Goal: Task Accomplishment & Management: Complete application form

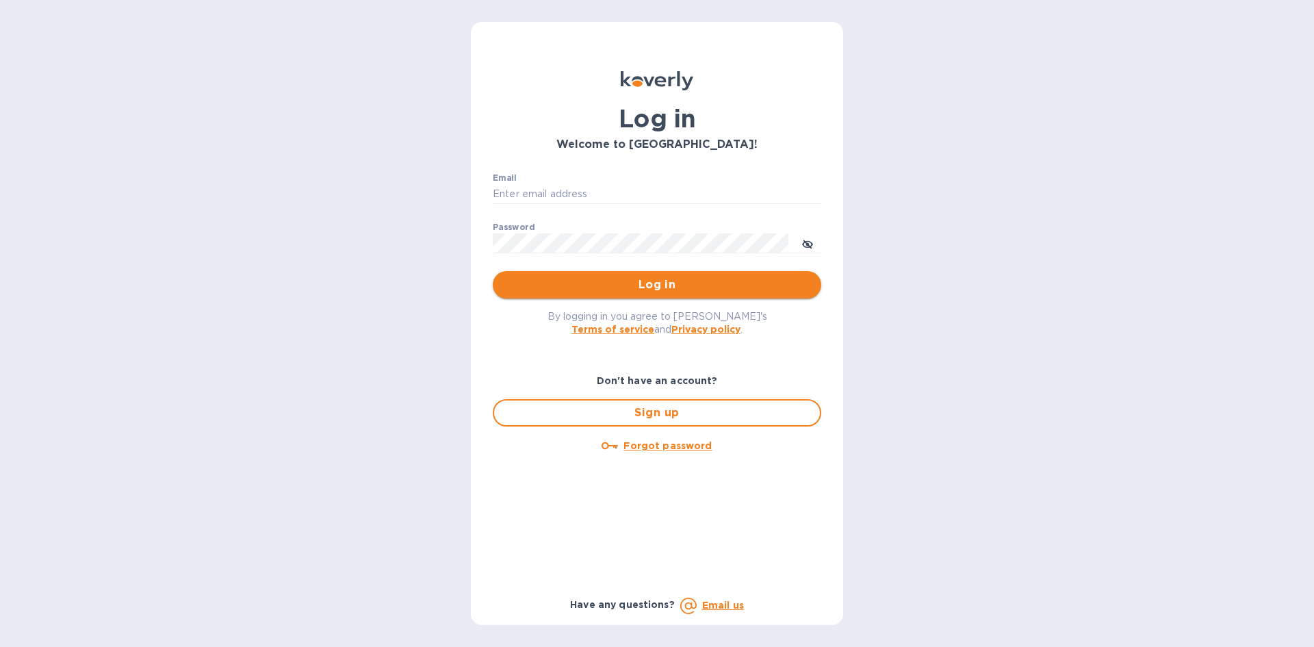
type input "[PERSON_NAME][EMAIL_ADDRESS][DOMAIN_NAME]"
click at [676, 285] on span "Log in" at bounding box center [657, 284] width 307 height 16
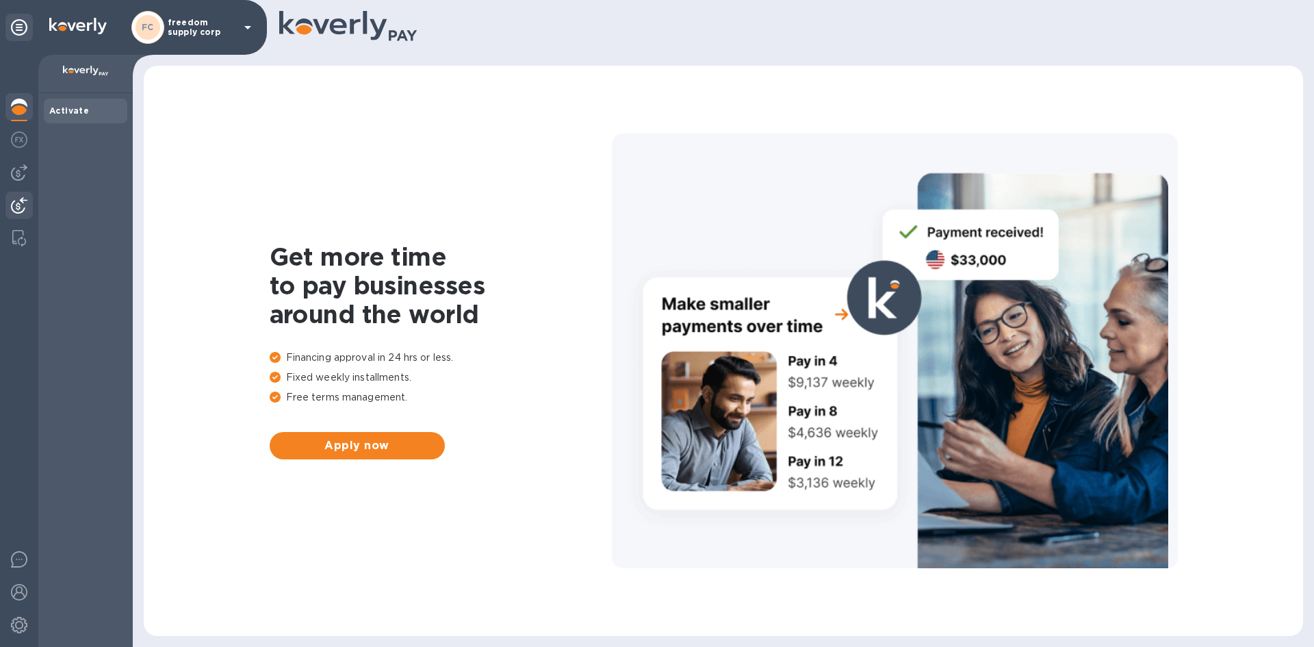
click at [14, 213] on img at bounding box center [19, 205] width 16 height 16
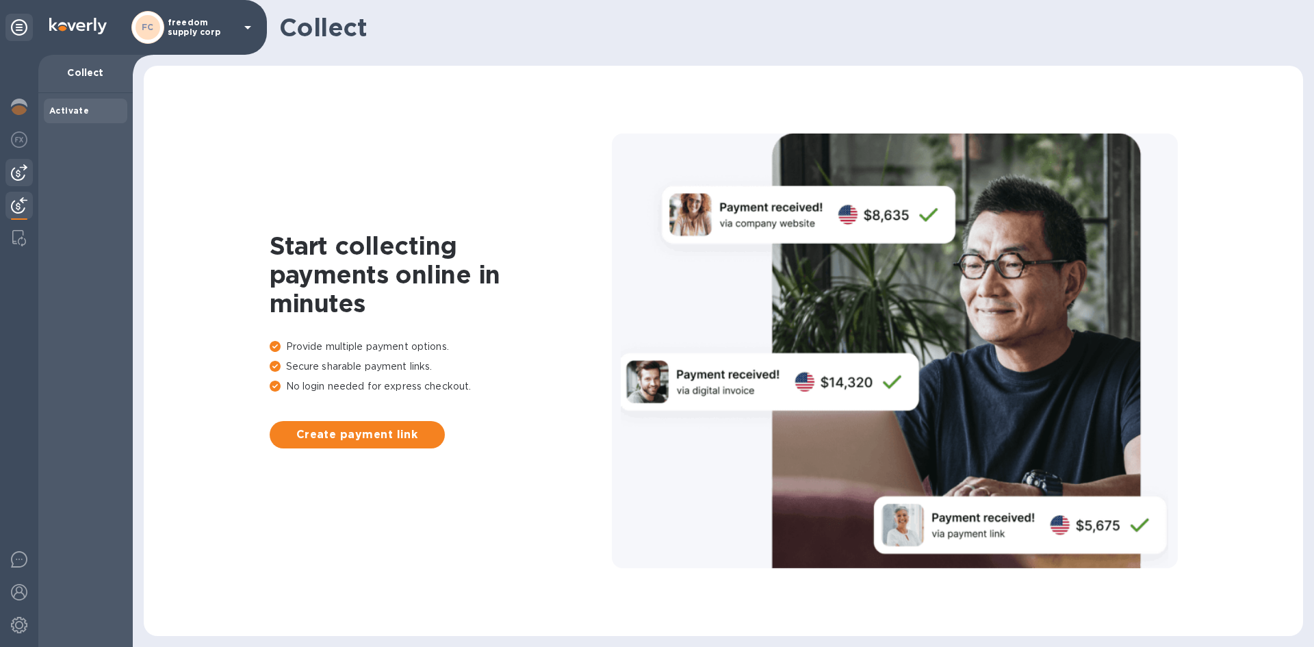
click at [21, 175] on img at bounding box center [19, 172] width 16 height 16
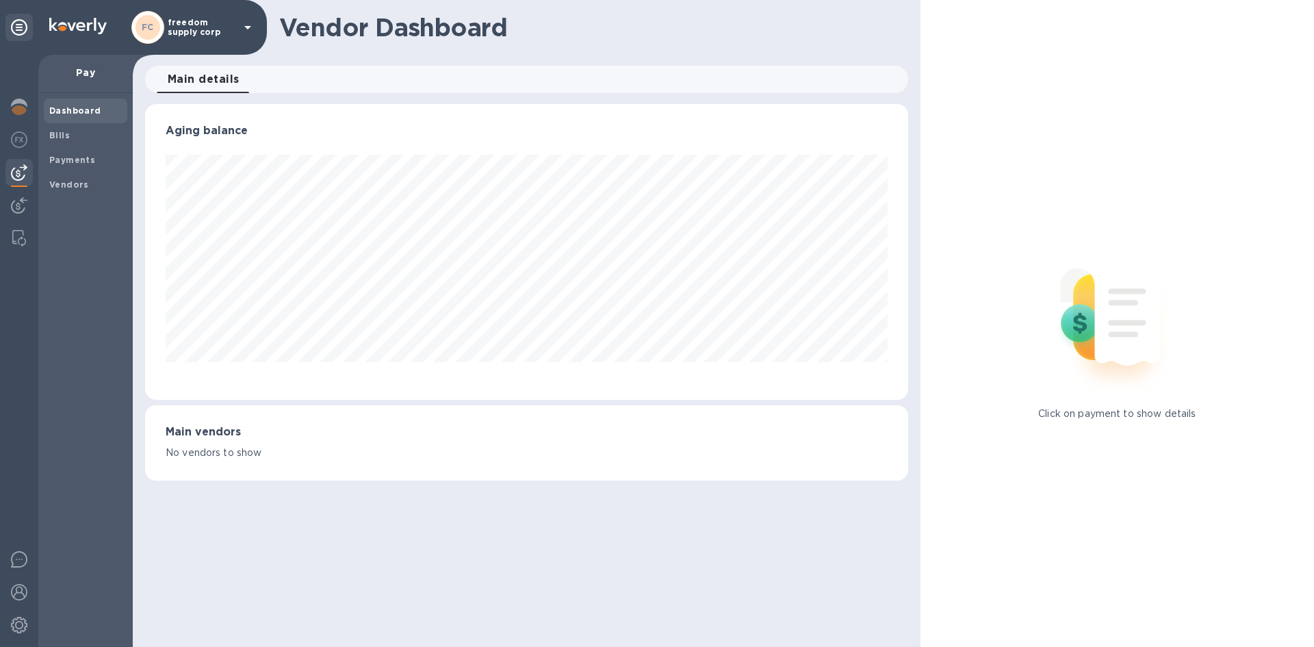
scroll to position [296, 762]
click at [73, 133] on span "Bills" at bounding box center [85, 136] width 73 height 14
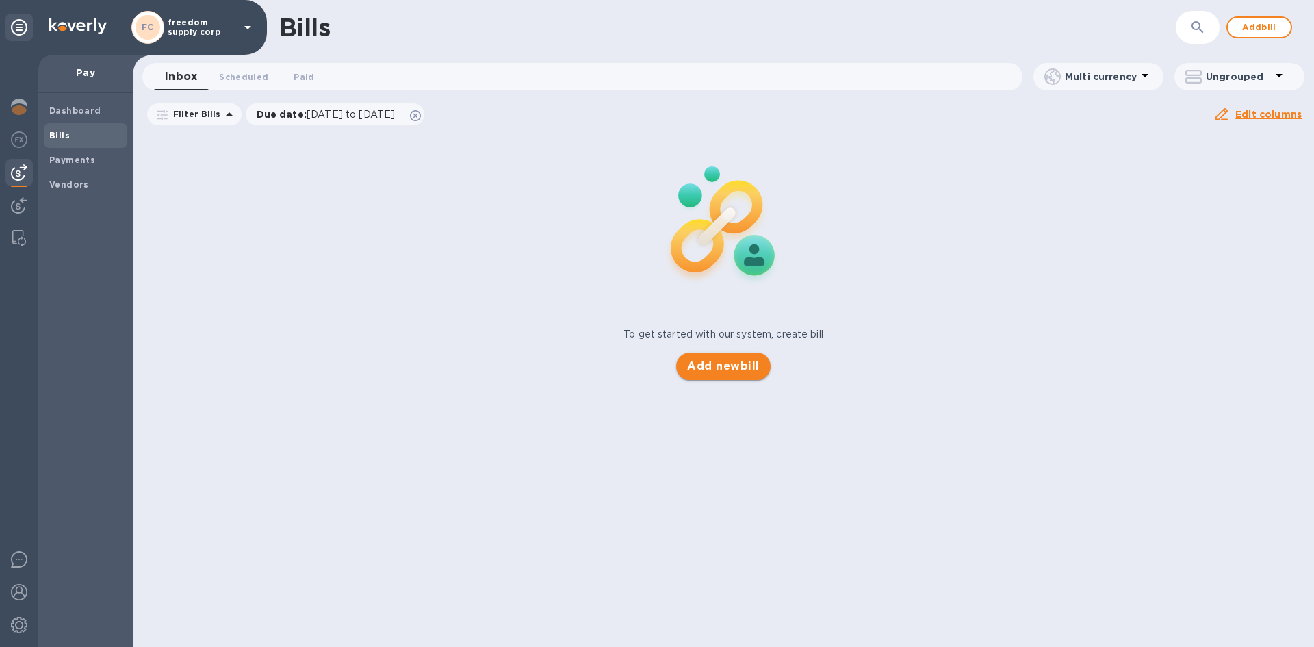
click at [725, 361] on span "Add new bill" at bounding box center [723, 366] width 72 height 16
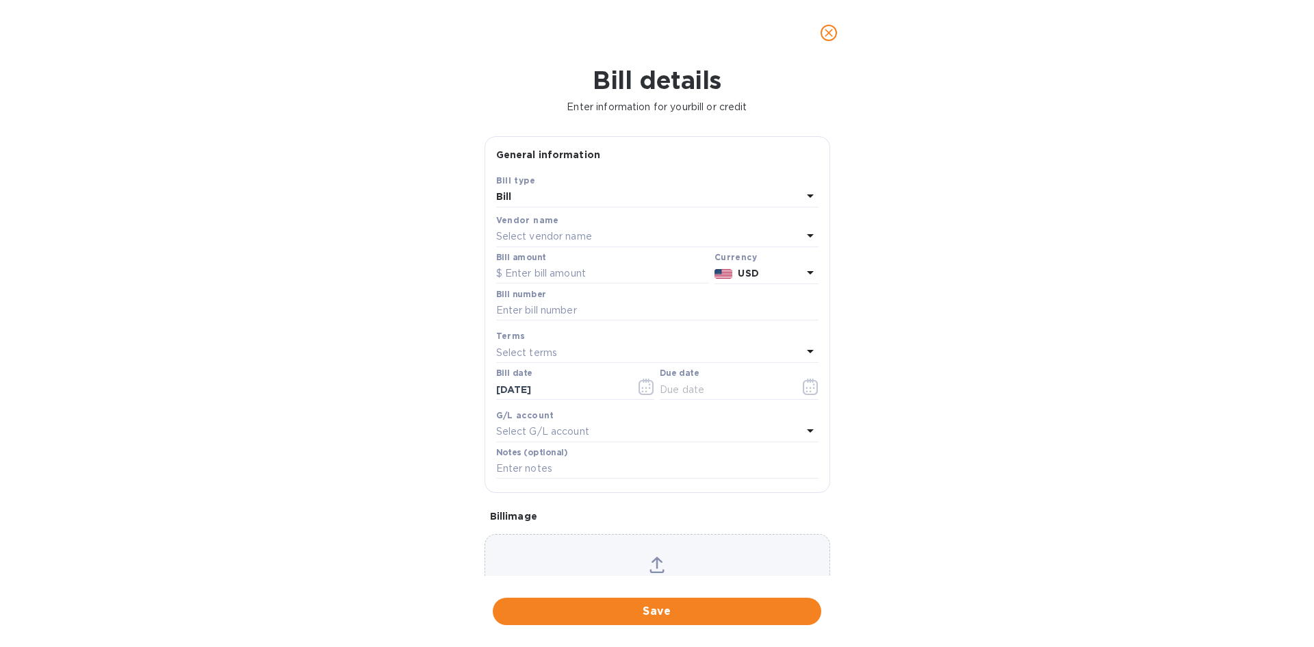
click at [573, 229] on p "Select vendor name" at bounding box center [544, 236] width 96 height 14
click at [561, 325] on div "Zarach Logistics / Trophy Shippers" at bounding box center [652, 314] width 300 height 25
click at [541, 306] on input "text" at bounding box center [657, 310] width 322 height 21
type input "B00174636"
click at [541, 346] on p "Select terms" at bounding box center [527, 353] width 62 height 14
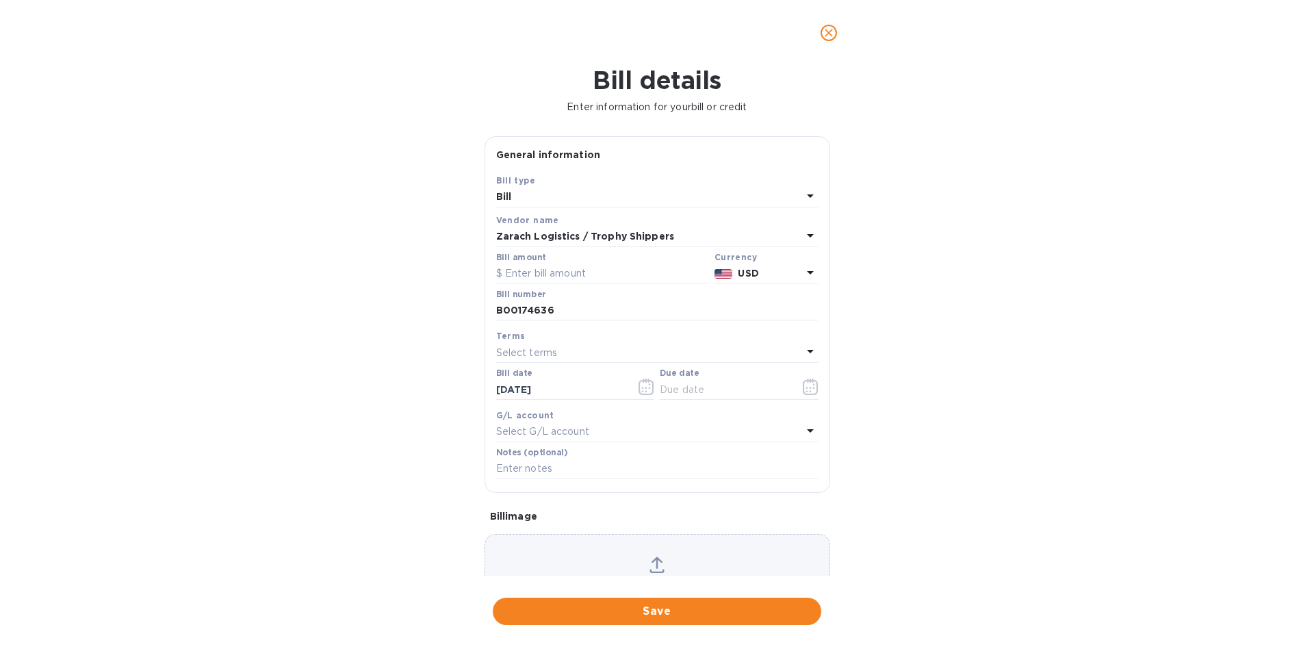
click at [426, 347] on div "Bill details Enter information for your bill or credit General information Save…" at bounding box center [657, 356] width 1314 height 581
click at [576, 263] on input "text" at bounding box center [602, 273] width 213 height 21
type input "814.93"
click at [655, 608] on span "Save" at bounding box center [657, 611] width 307 height 16
click at [803, 383] on icon "button" at bounding box center [811, 386] width 16 height 16
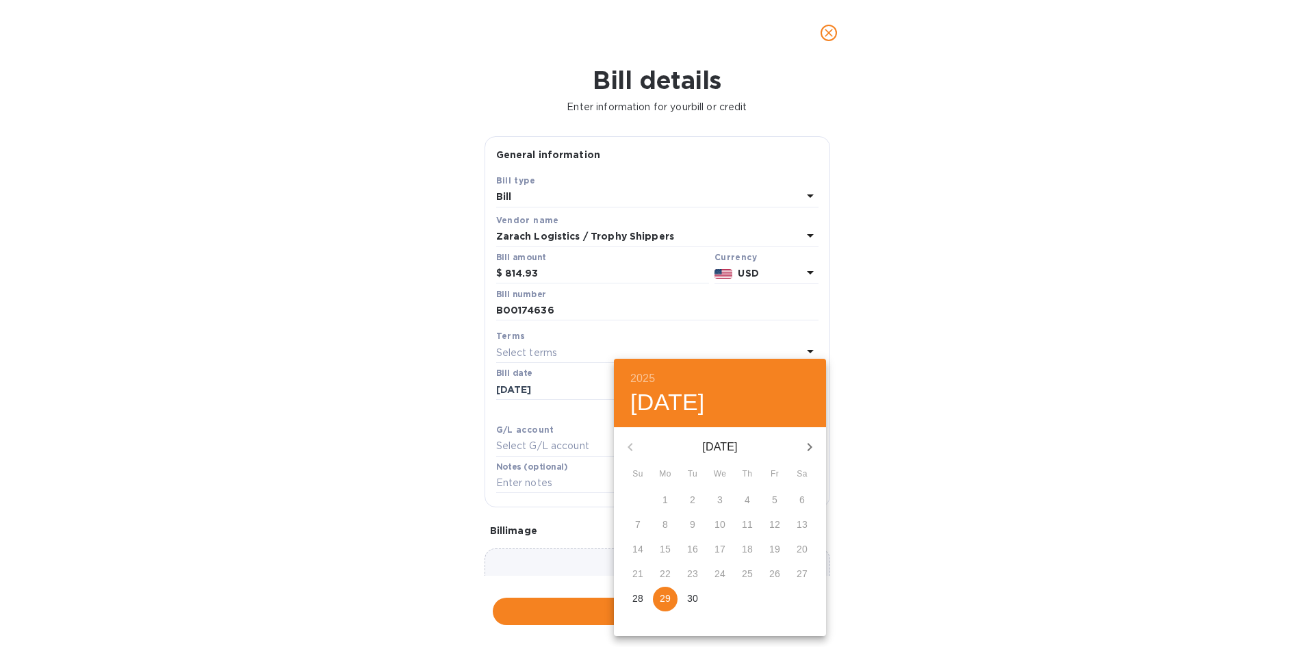
click at [695, 597] on p "30" at bounding box center [692, 598] width 11 height 14
type input "[DATE]"
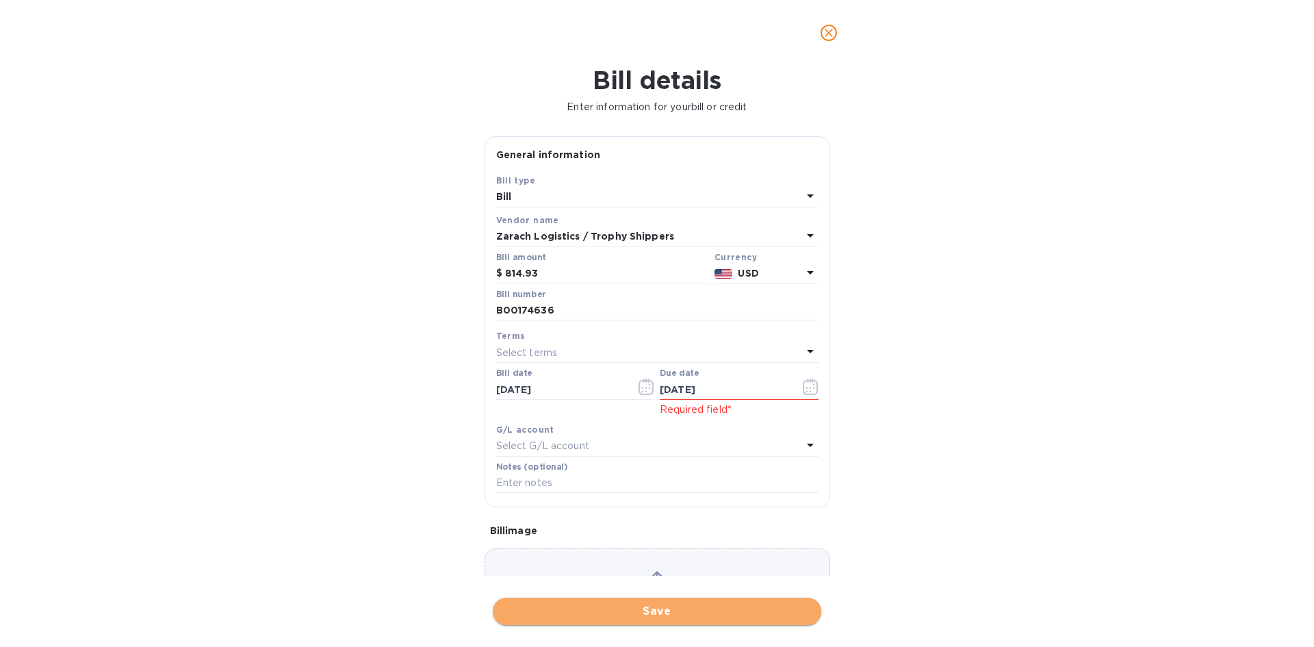
click at [660, 615] on span "Save" at bounding box center [657, 611] width 307 height 16
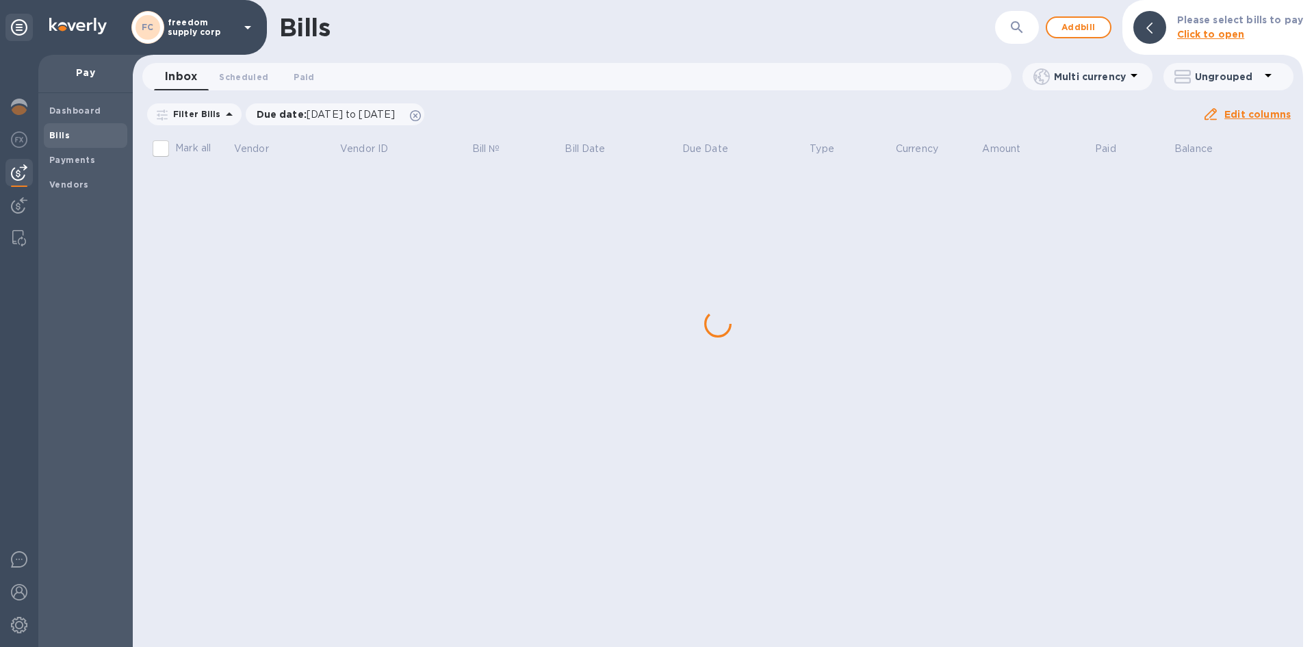
click at [254, 194] on div "Bills ​ Add bill Please select bills to pay Click to open Inbox 0 Scheduled 0 P…" at bounding box center [718, 323] width 1170 height 647
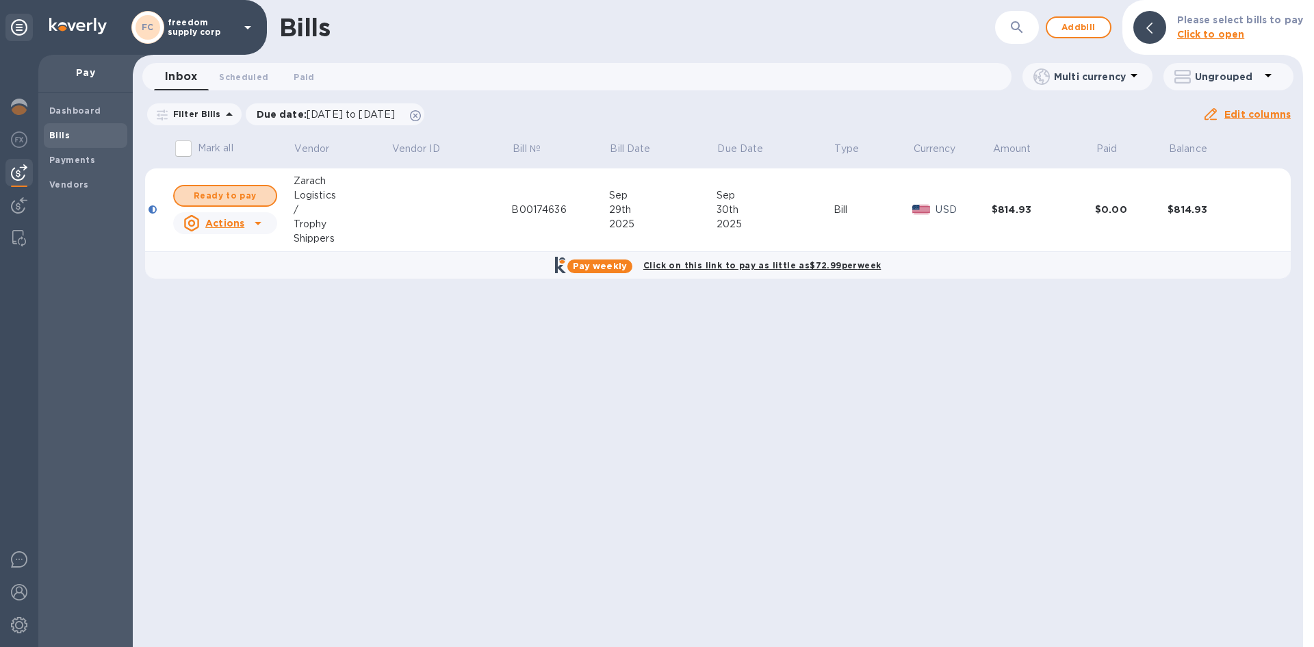
click at [254, 194] on span "Ready to pay" at bounding box center [224, 196] width 79 height 16
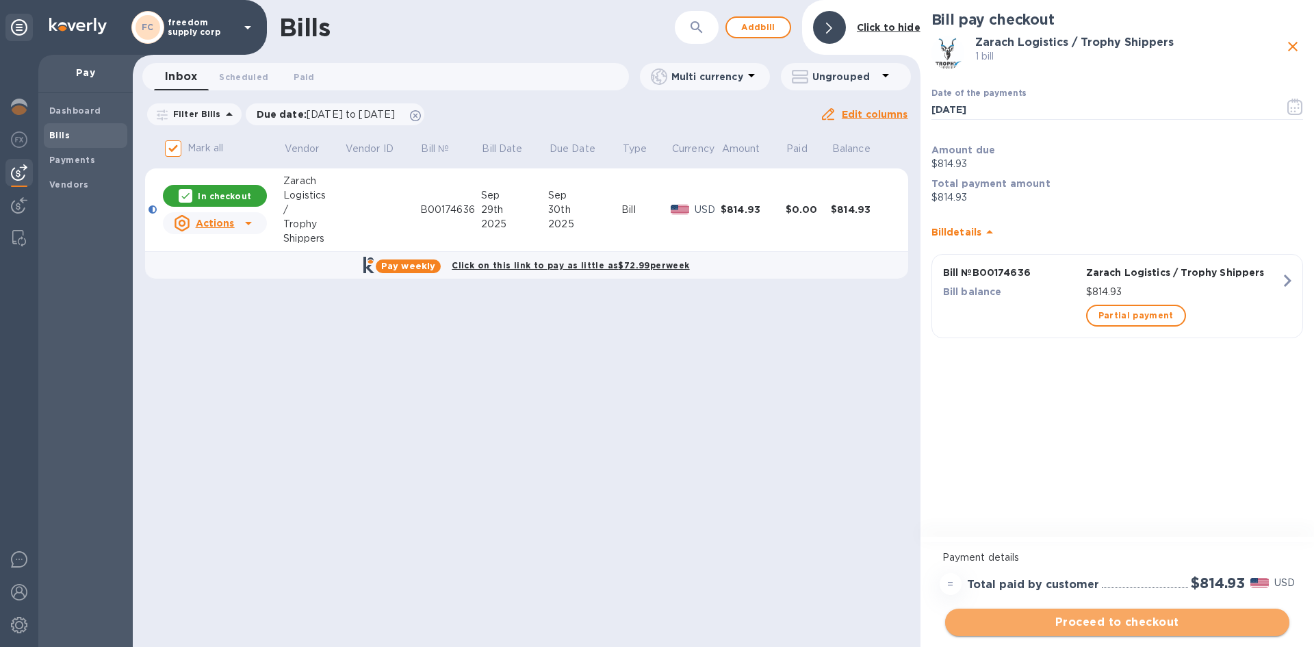
click at [1150, 625] on span "Proceed to checkout" at bounding box center [1117, 622] width 322 height 16
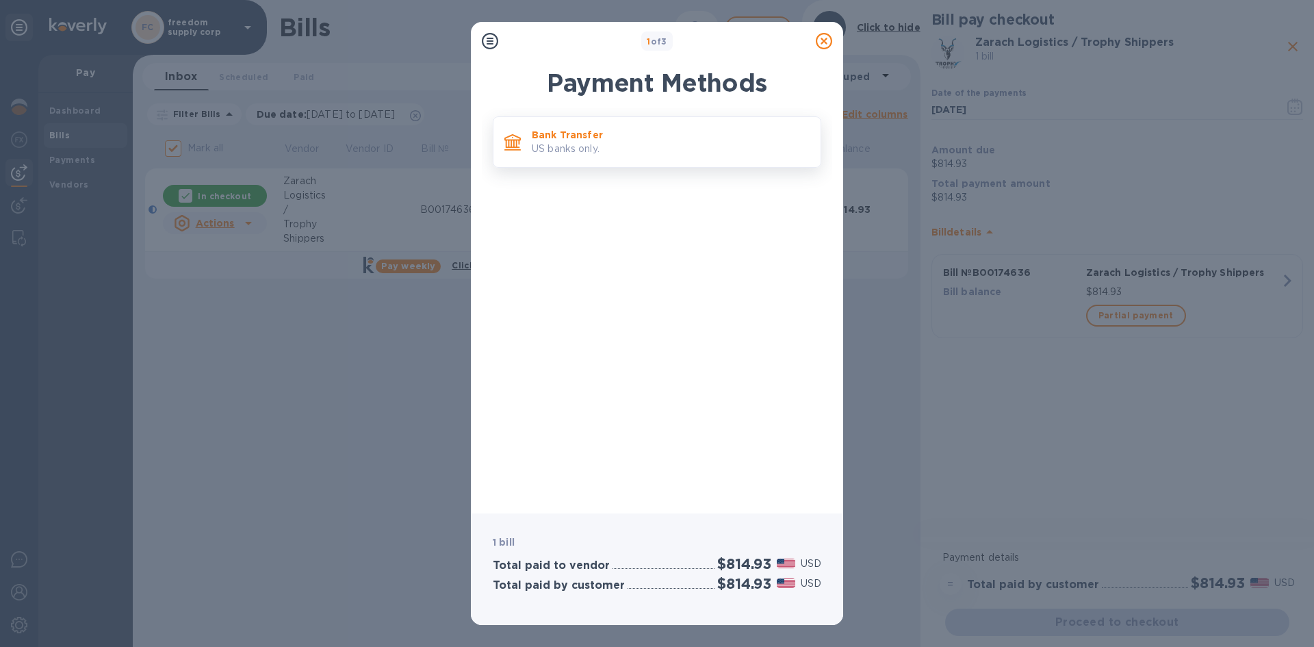
click at [566, 162] on div "Bank Transfer US banks only." at bounding box center [657, 141] width 328 height 51
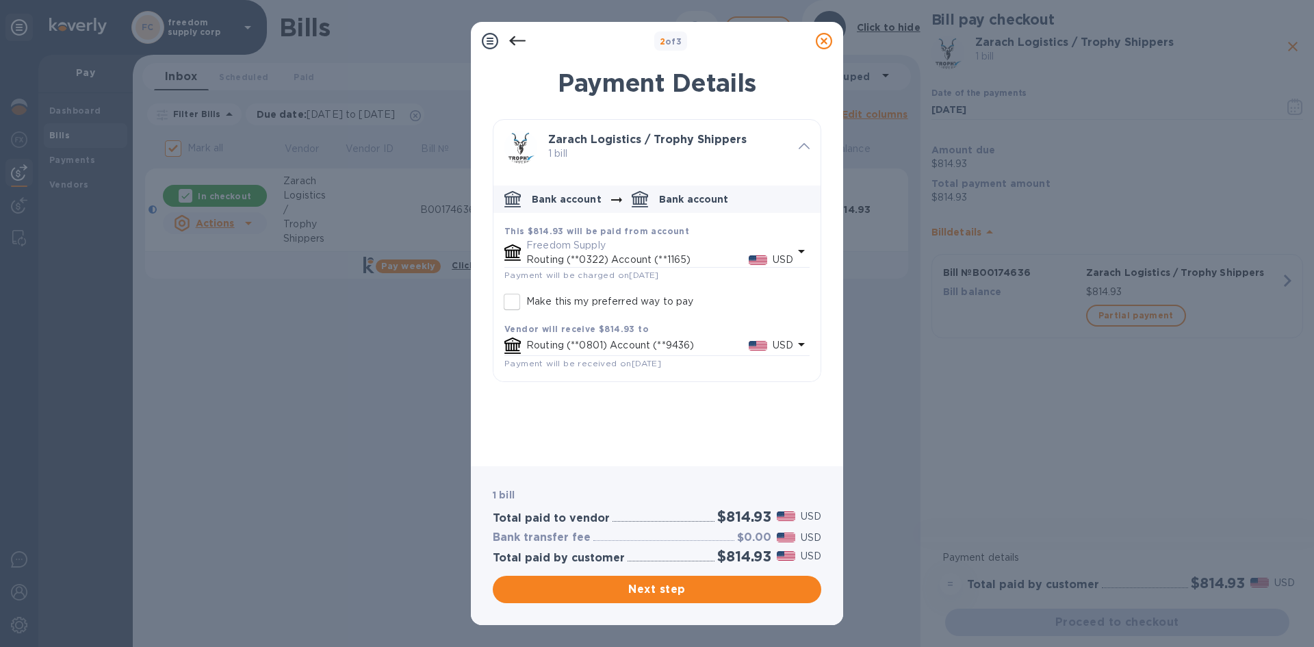
click at [584, 243] on p "Freedom Supply" at bounding box center [659, 245] width 267 height 14
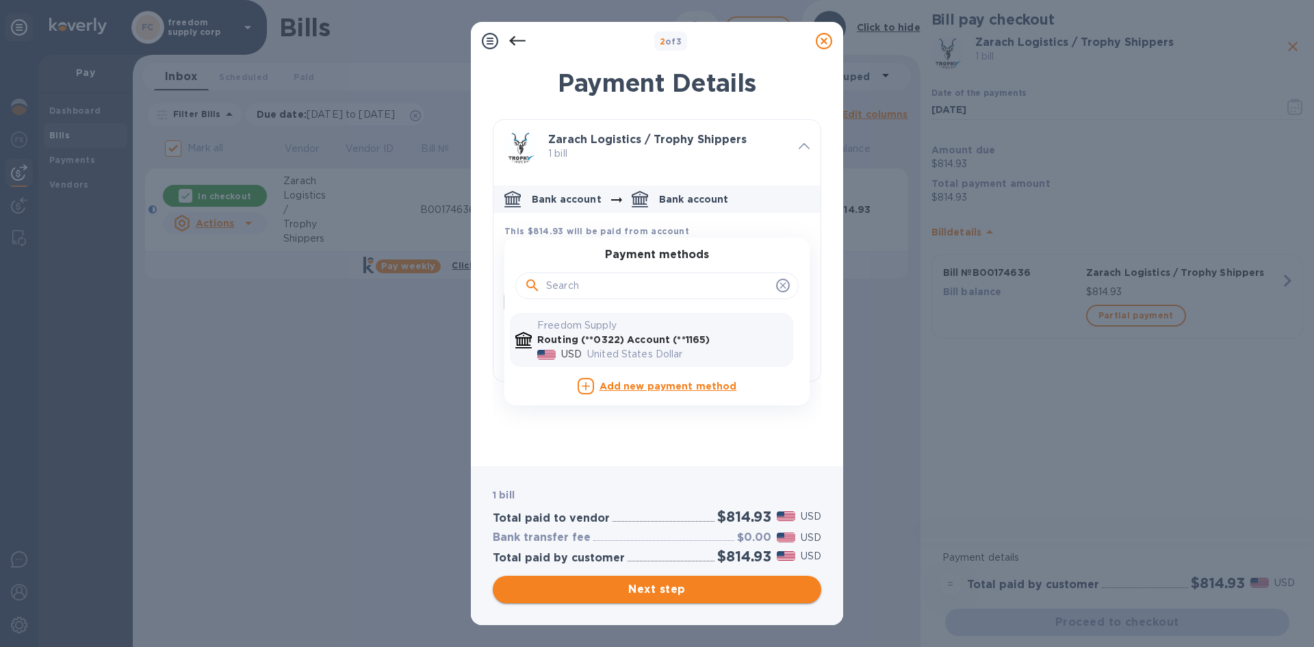
click at [654, 596] on span "Next step" at bounding box center [657, 589] width 307 height 16
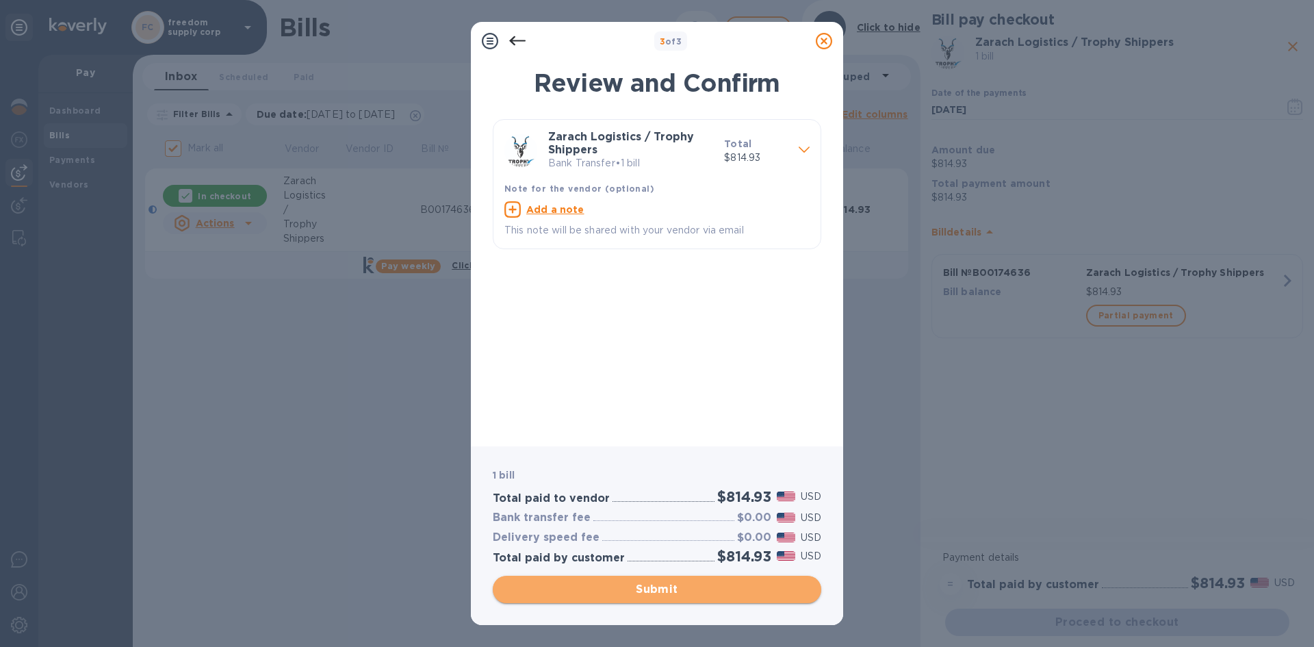
click at [655, 584] on span "Submit" at bounding box center [657, 589] width 307 height 16
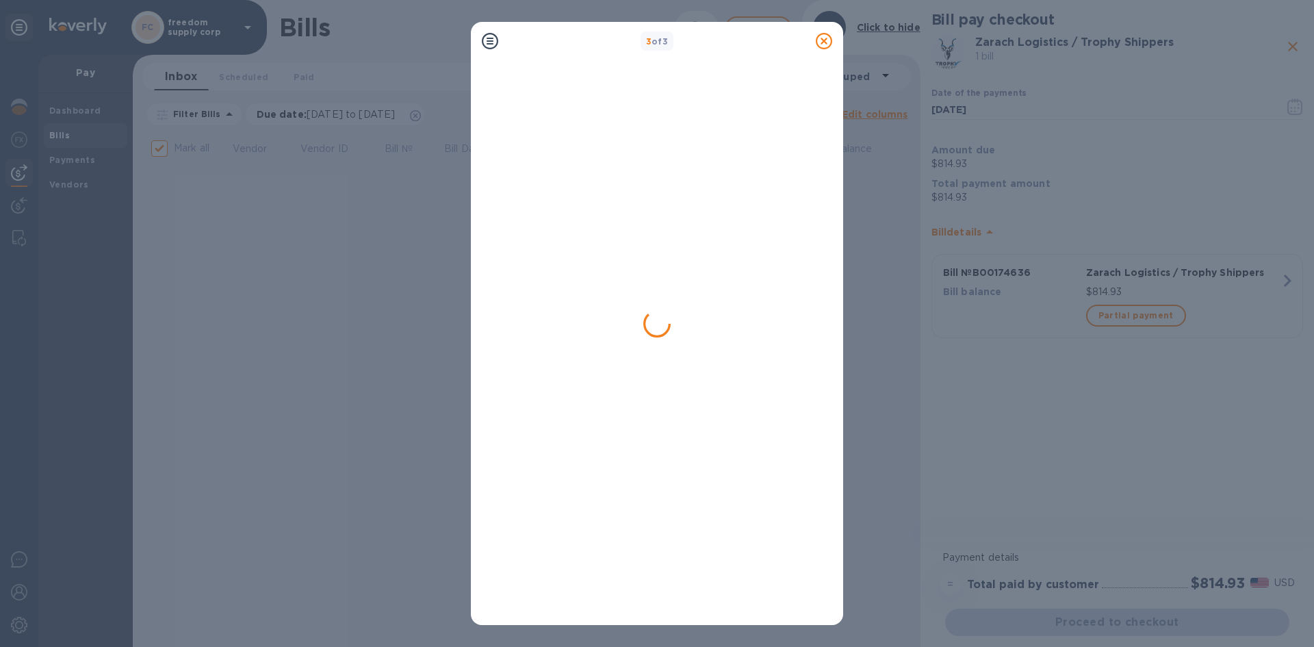
checkbox input "false"
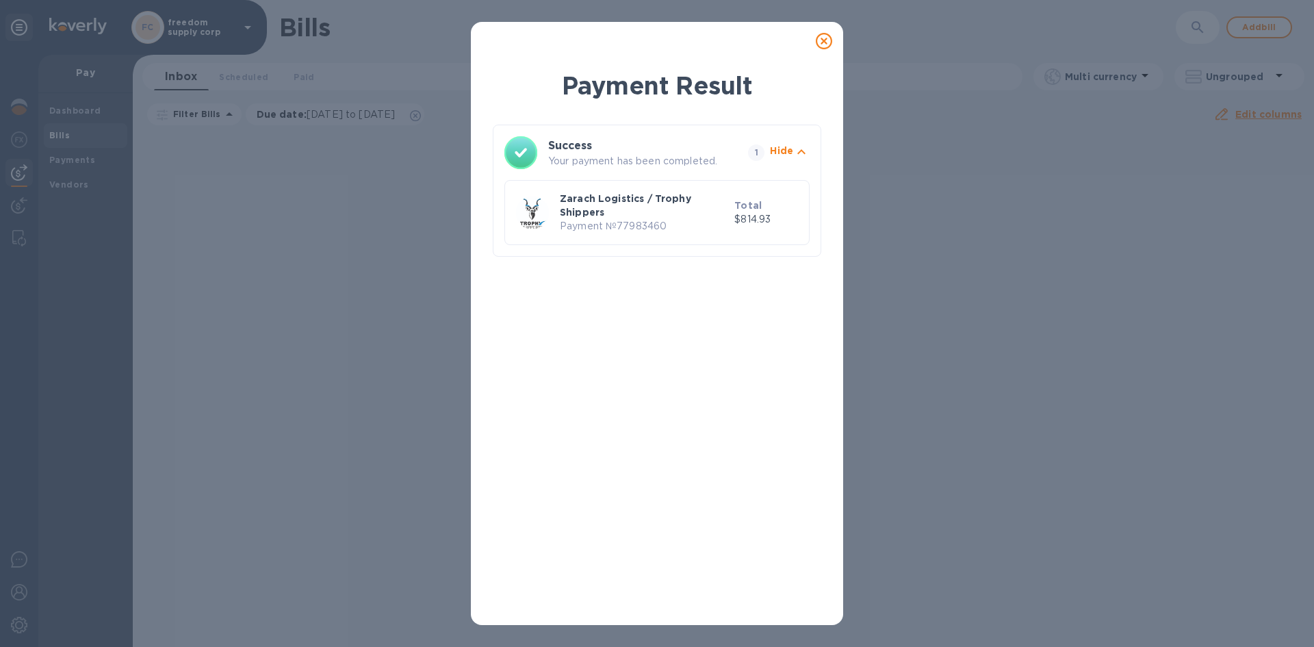
click at [826, 37] on icon at bounding box center [824, 41] width 16 height 16
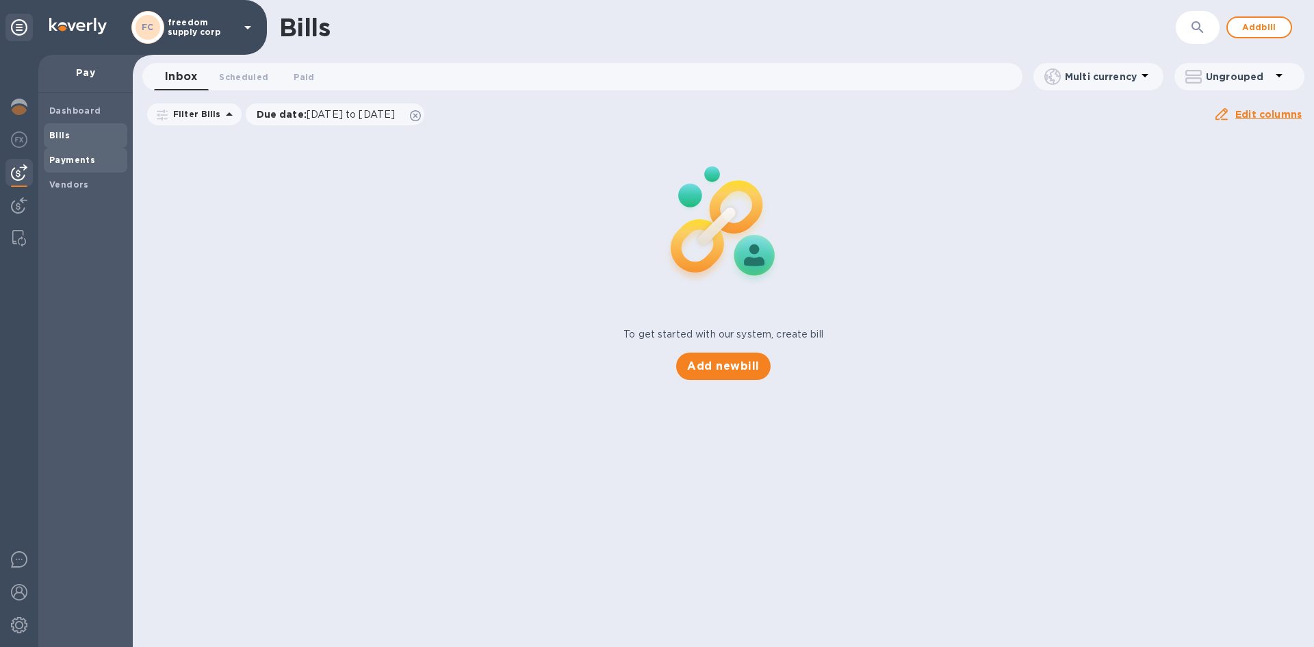
click at [68, 162] on b "Payments" at bounding box center [72, 160] width 46 height 10
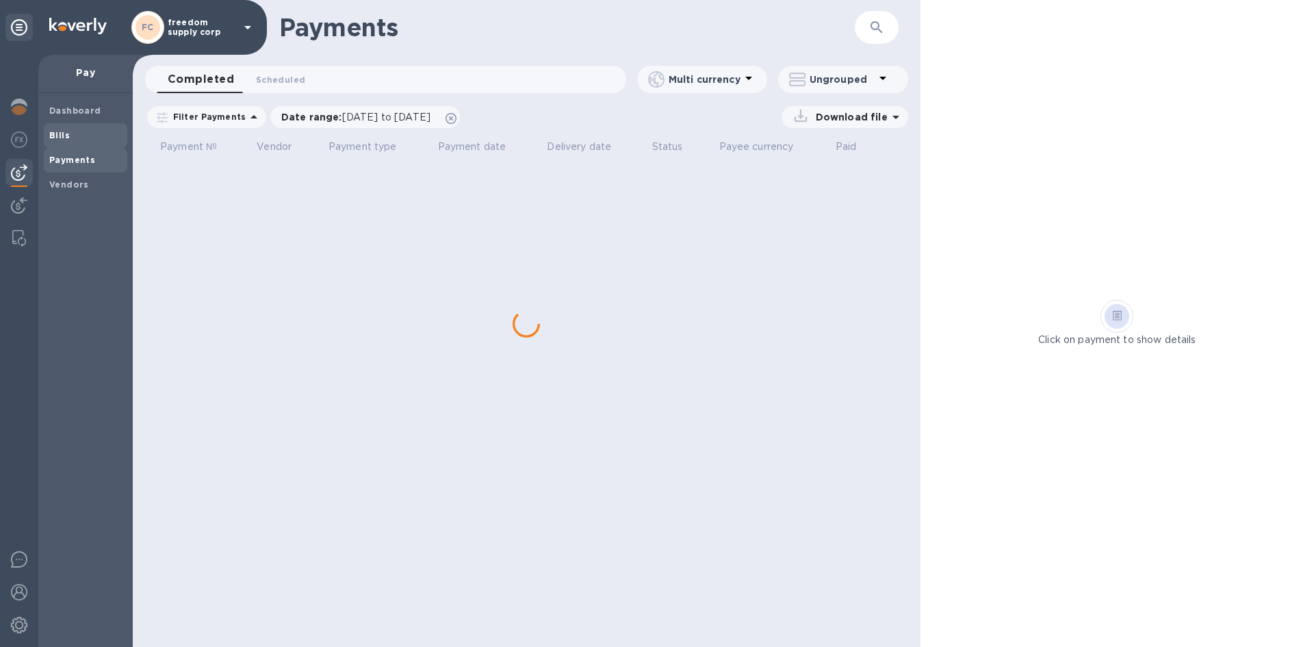
click at [66, 138] on b "Bills" at bounding box center [59, 135] width 21 height 10
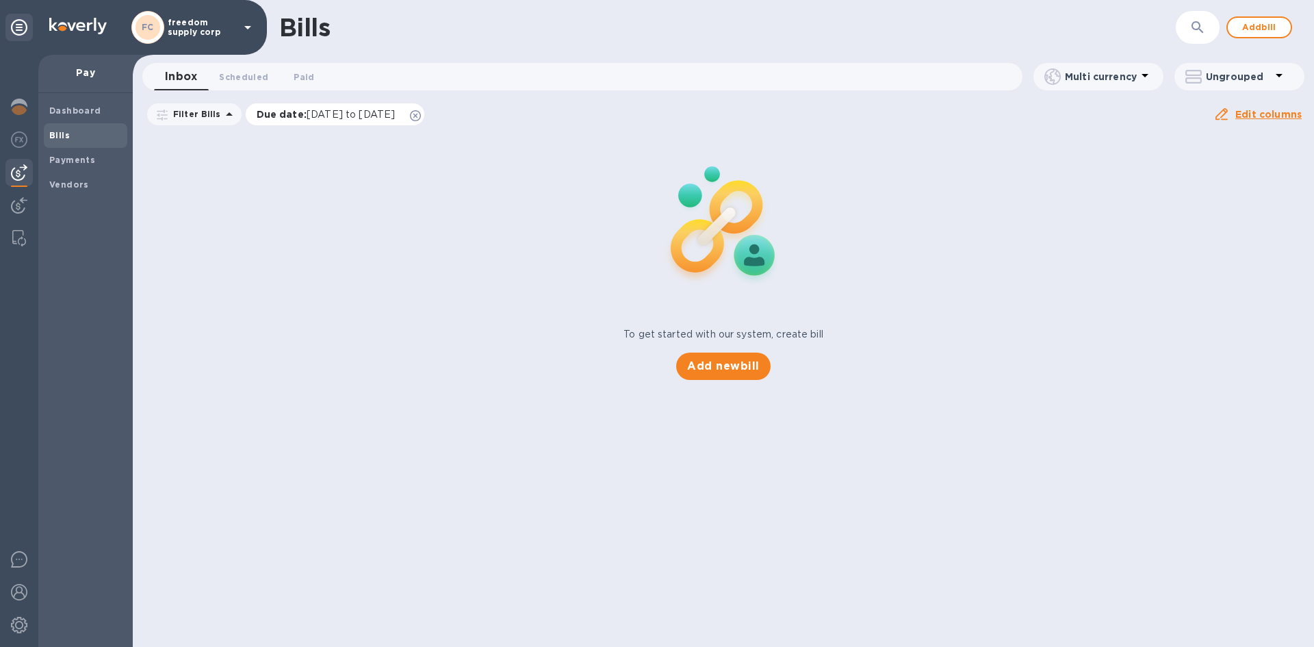
click at [421, 113] on icon at bounding box center [415, 115] width 11 height 11
click at [302, 75] on span "Paid 0" at bounding box center [304, 77] width 21 height 14
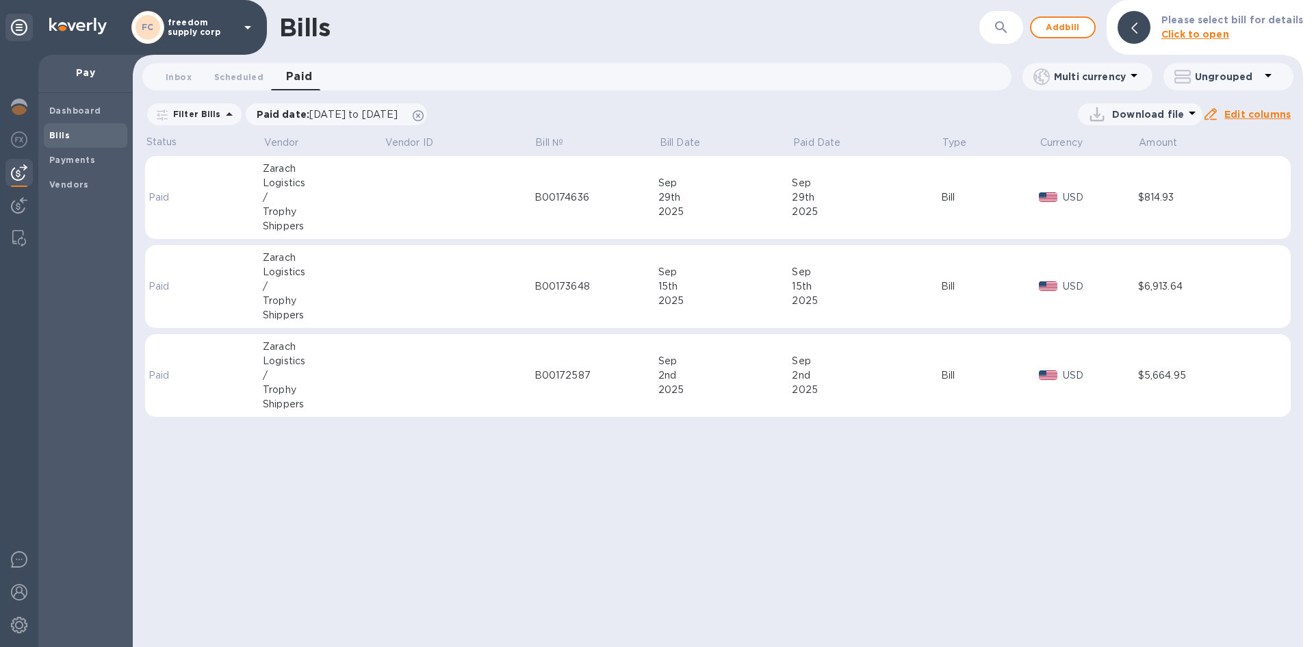
click at [66, 131] on b "Bills" at bounding box center [59, 135] width 21 height 10
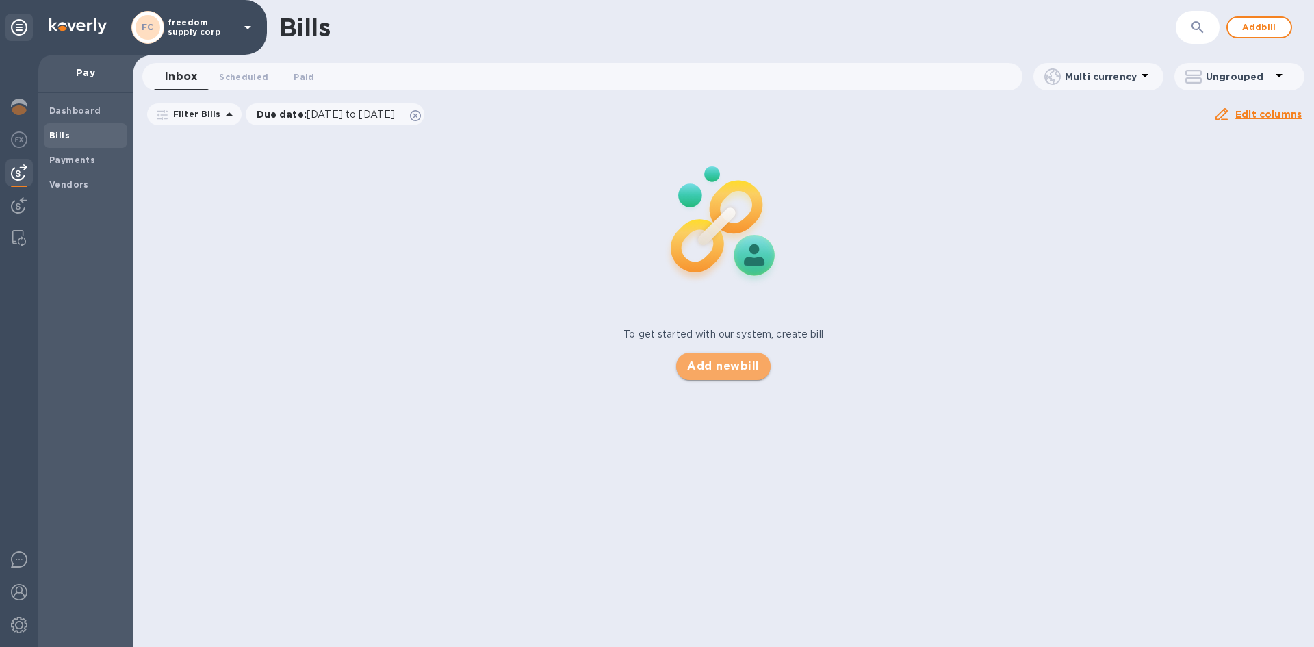
click at [721, 365] on span "Add new bill" at bounding box center [723, 366] width 72 height 16
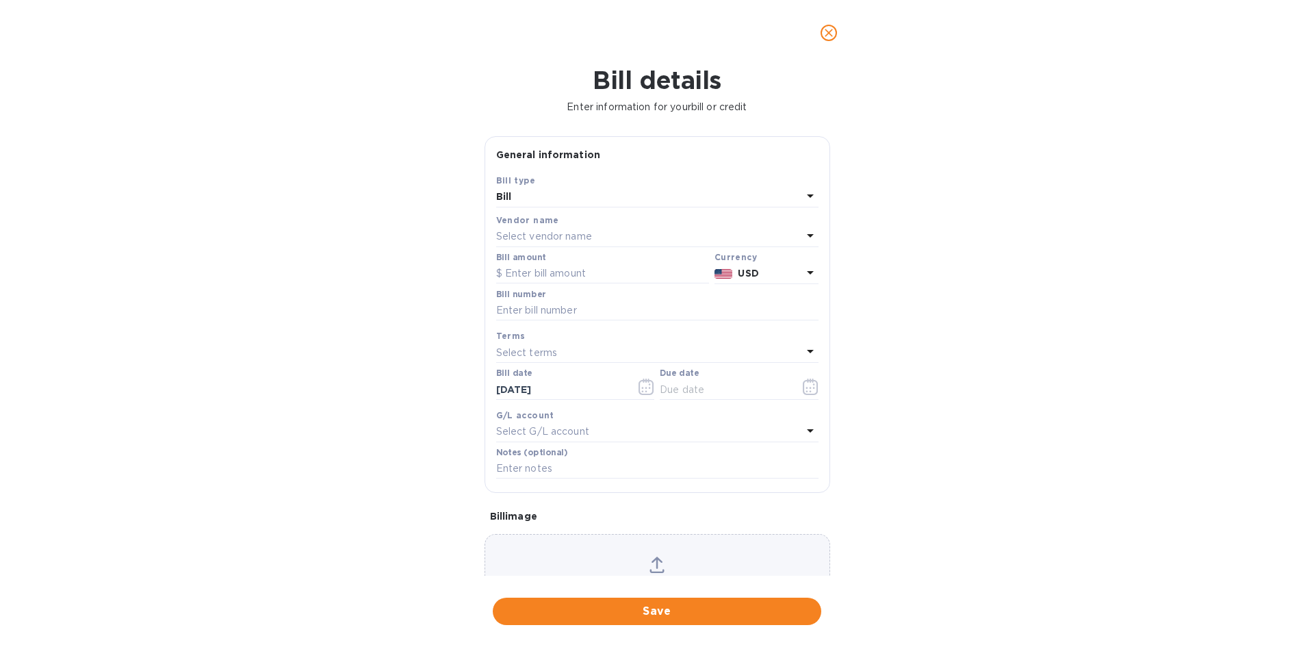
click at [557, 232] on p "Select vendor name" at bounding box center [544, 236] width 96 height 14
click at [610, 318] on p "Zarach Logistics / Trophy Shippers" at bounding box center [651, 314] width 289 height 14
click at [599, 314] on input "text" at bounding box center [657, 310] width 322 height 21
type input "b"
type input "B00174486"
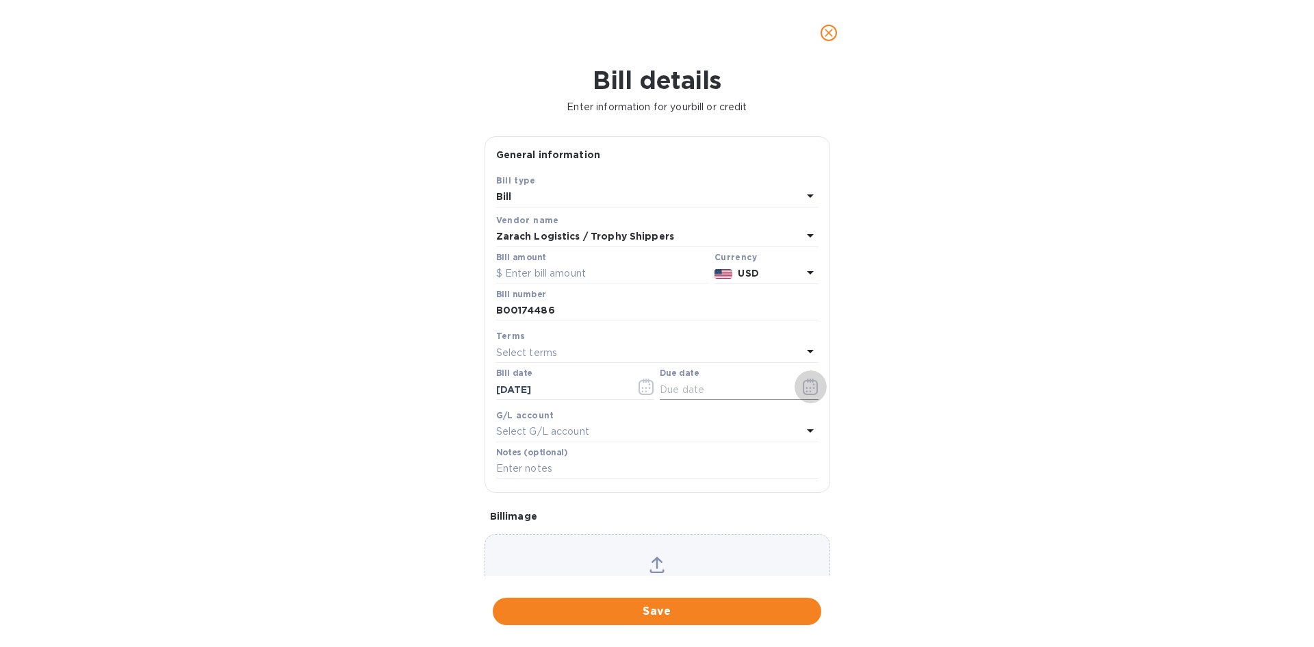
click at [803, 385] on icon "button" at bounding box center [810, 386] width 15 height 16
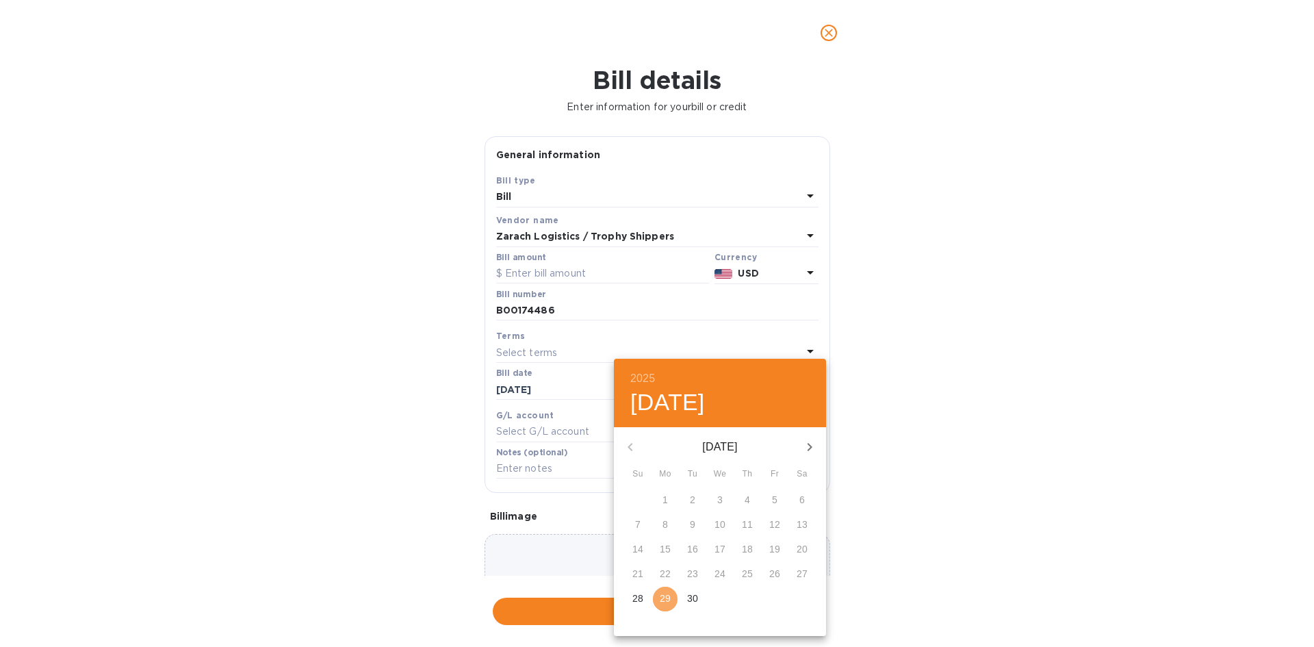
click at [659, 597] on span "29" at bounding box center [665, 598] width 25 height 14
type input "[DATE]"
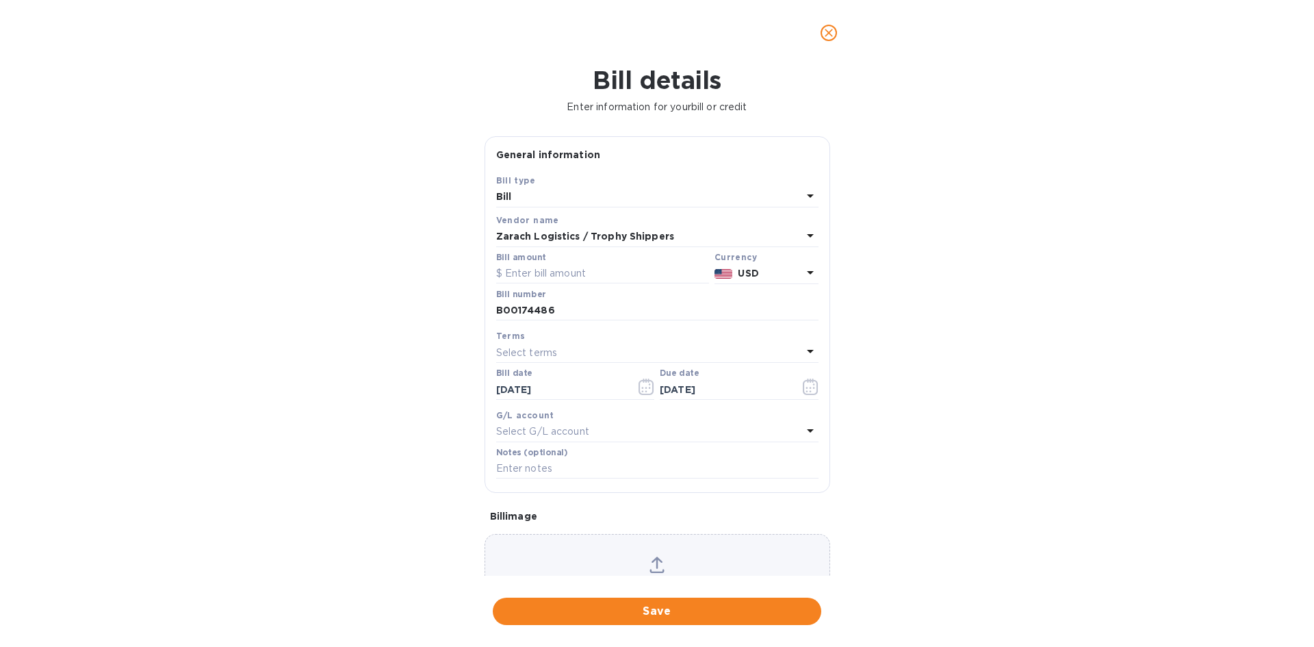
click at [597, 346] on div "Select terms" at bounding box center [649, 352] width 306 height 19
click at [1050, 286] on div "Bill details Enter information for your bill or credit General information Save…" at bounding box center [657, 356] width 1314 height 581
click at [552, 263] on input "text" at bounding box center [602, 273] width 213 height 21
type input "5,944.81"
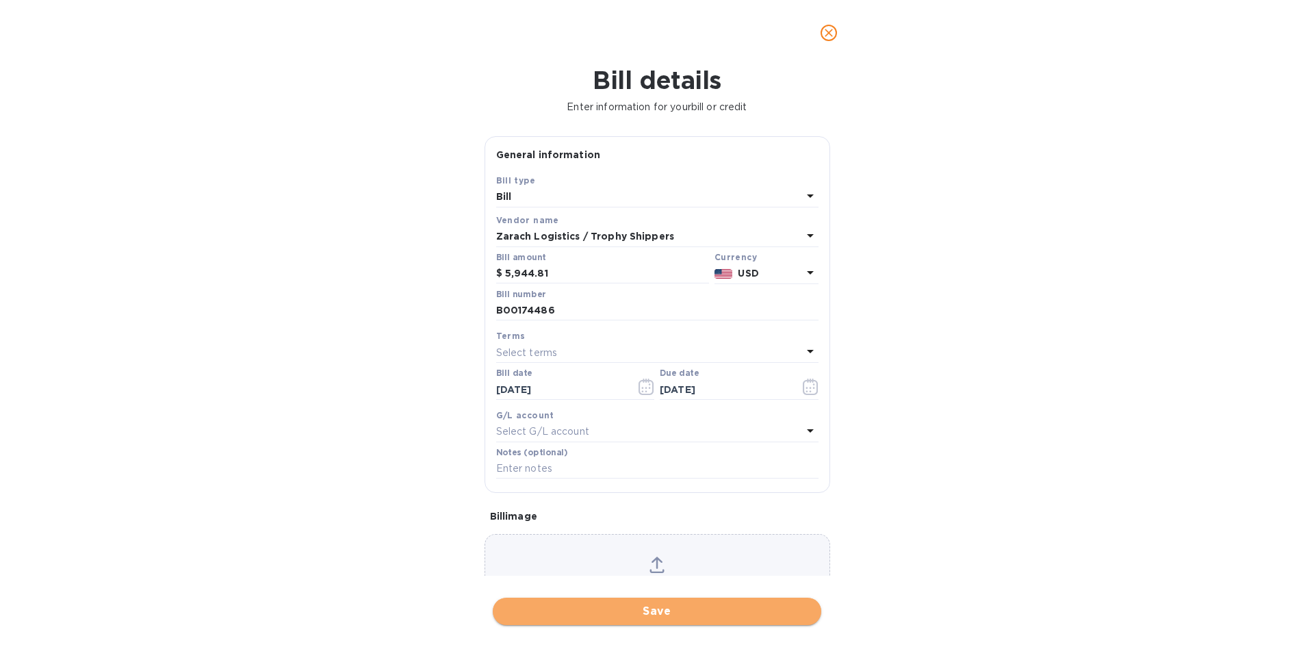
click at [671, 615] on span "Save" at bounding box center [657, 611] width 307 height 16
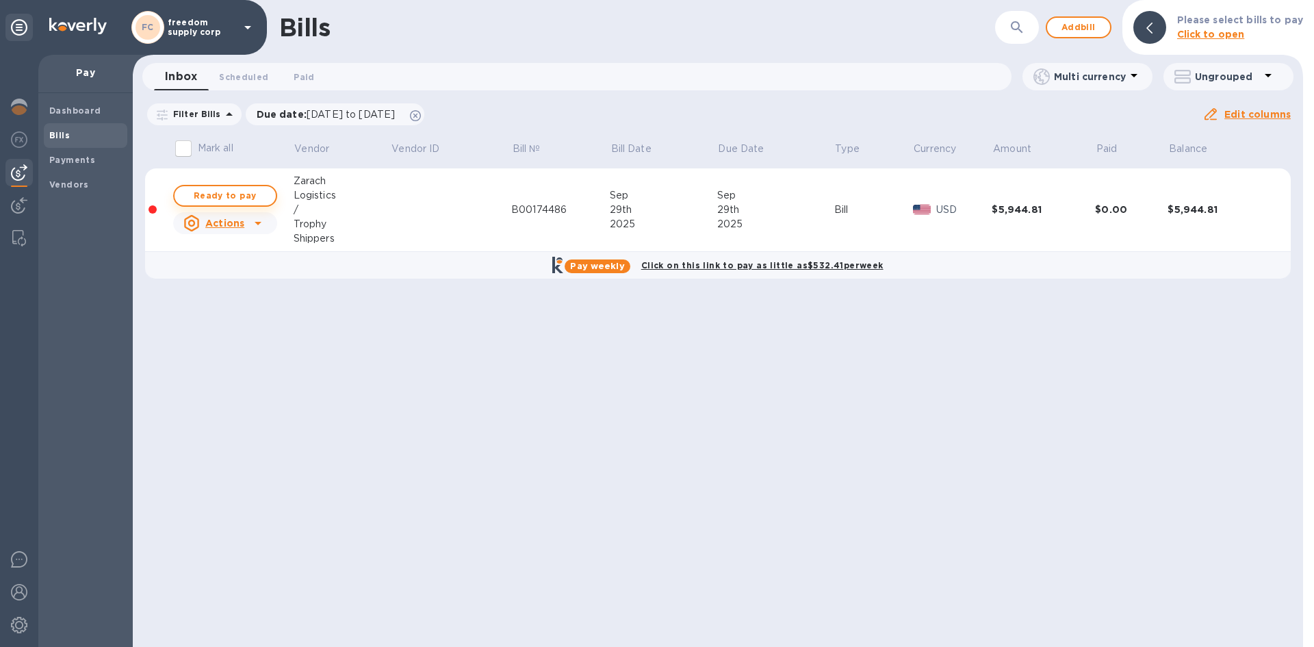
click at [240, 189] on span "Ready to pay" at bounding box center [224, 196] width 79 height 16
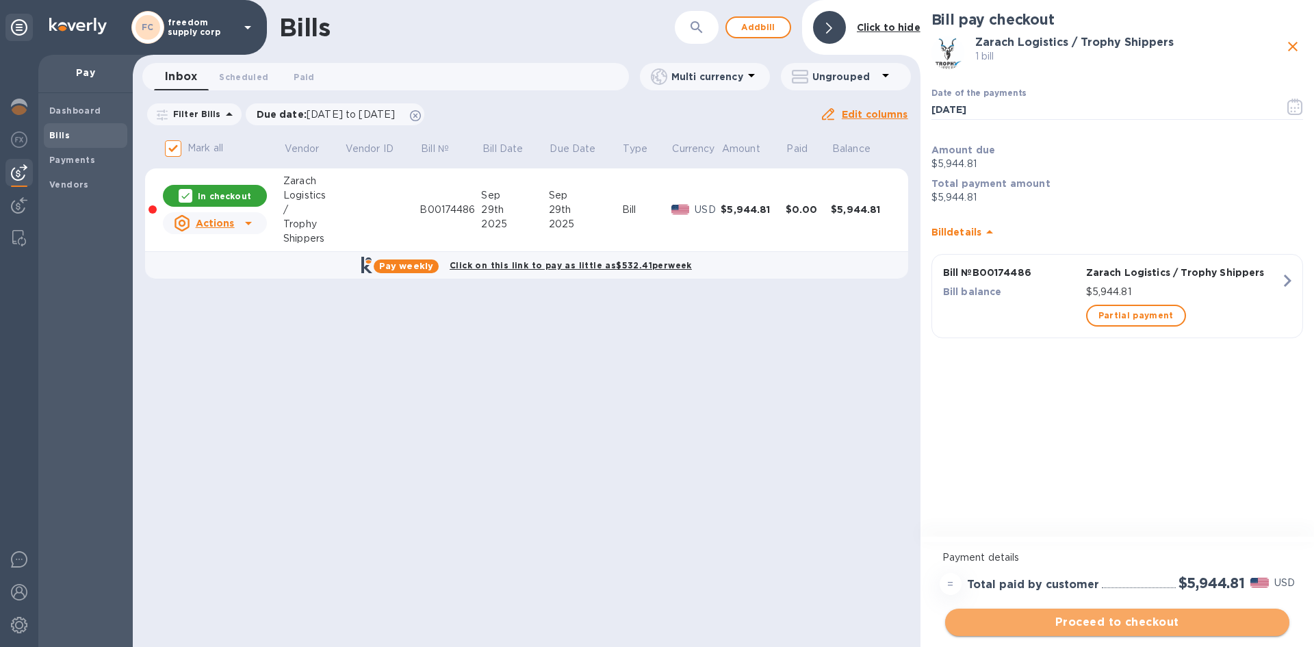
click at [1079, 623] on span "Proceed to checkout" at bounding box center [1117, 622] width 322 height 16
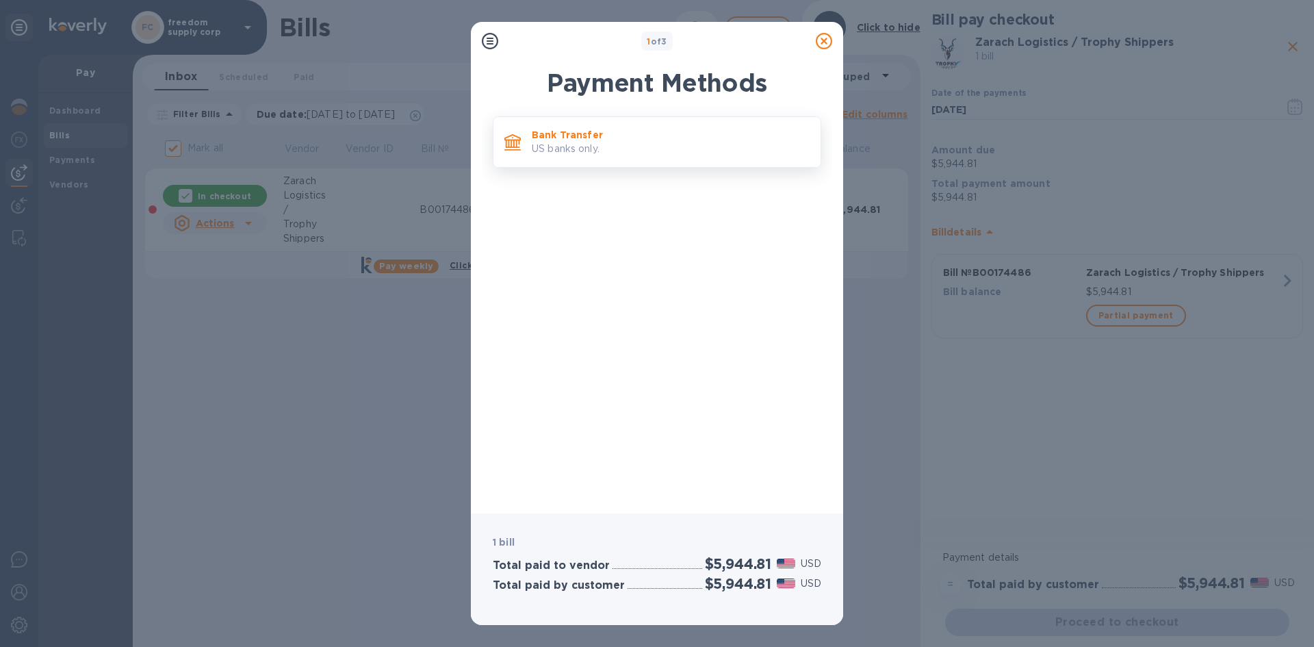
click at [571, 142] on p "US banks only." at bounding box center [671, 149] width 278 height 14
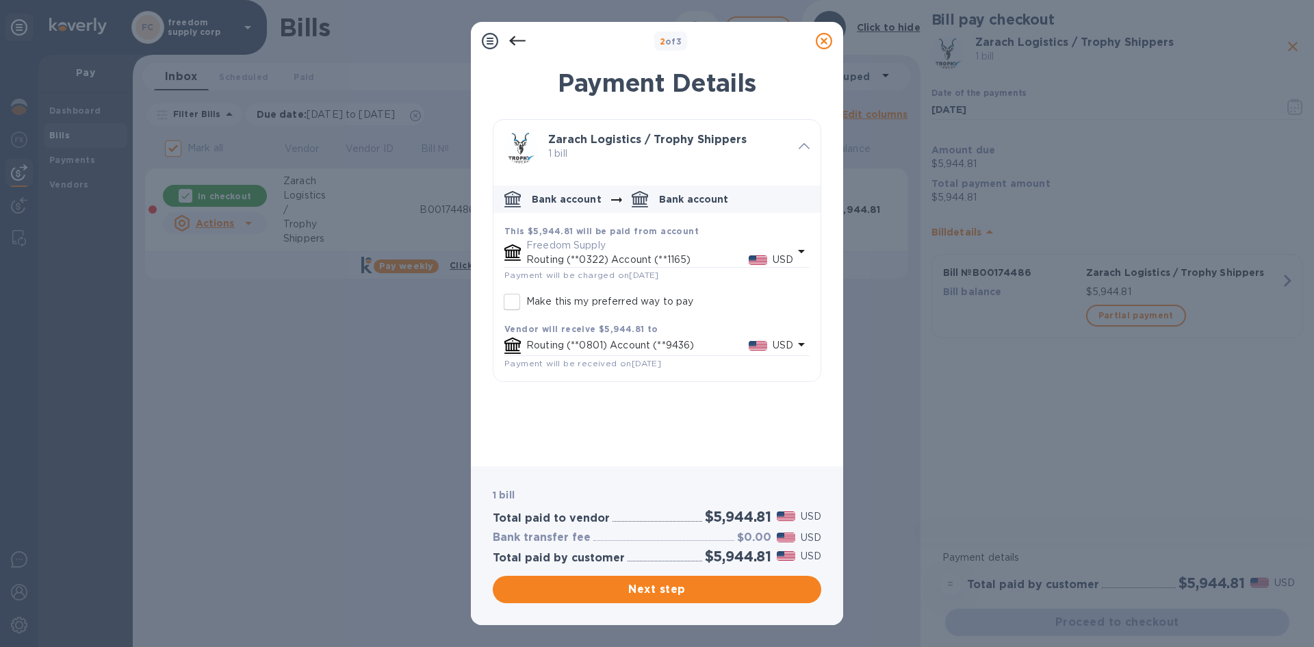
click at [578, 234] on b "This $5,944.81 will be paid from account" at bounding box center [601, 231] width 194 height 10
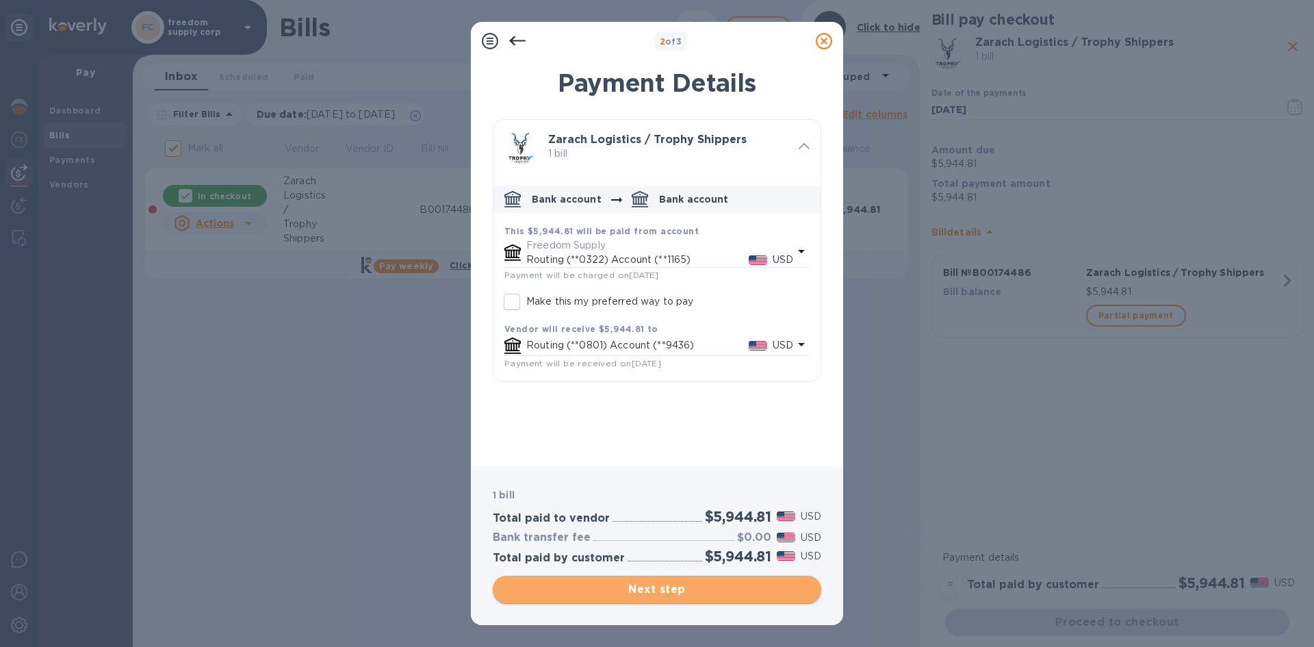
click at [700, 586] on span "Next step" at bounding box center [657, 589] width 307 height 16
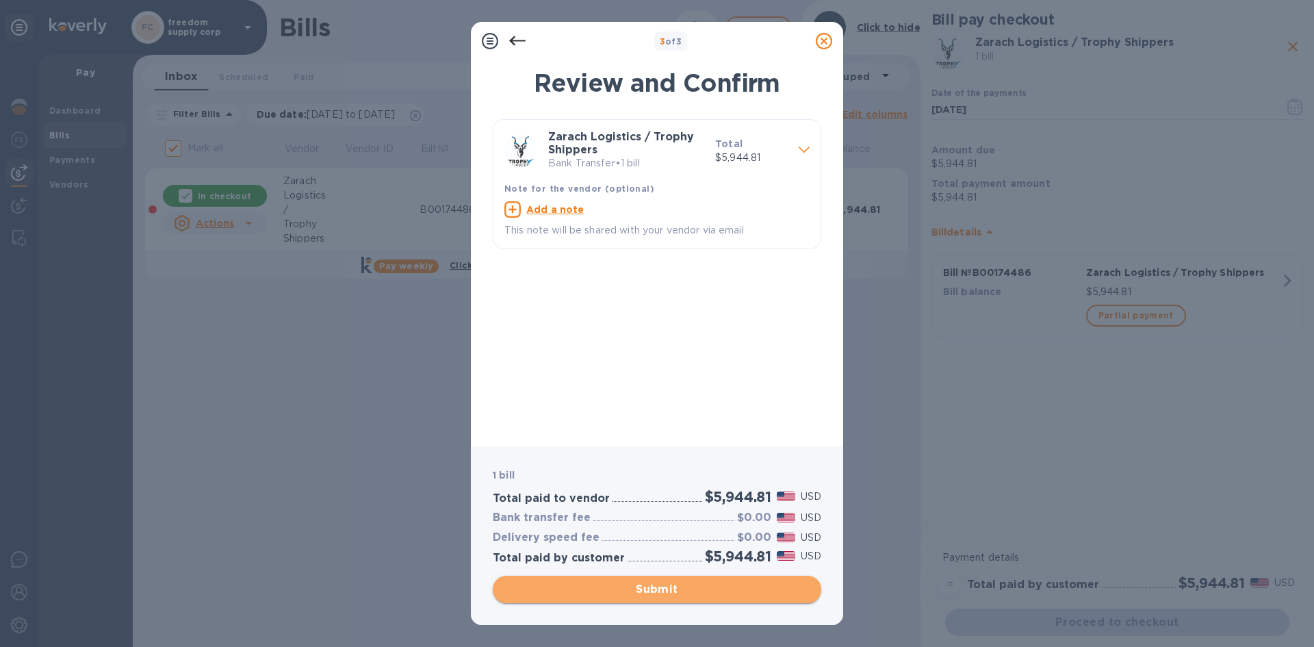
click at [698, 589] on span "Submit" at bounding box center [657, 589] width 307 height 16
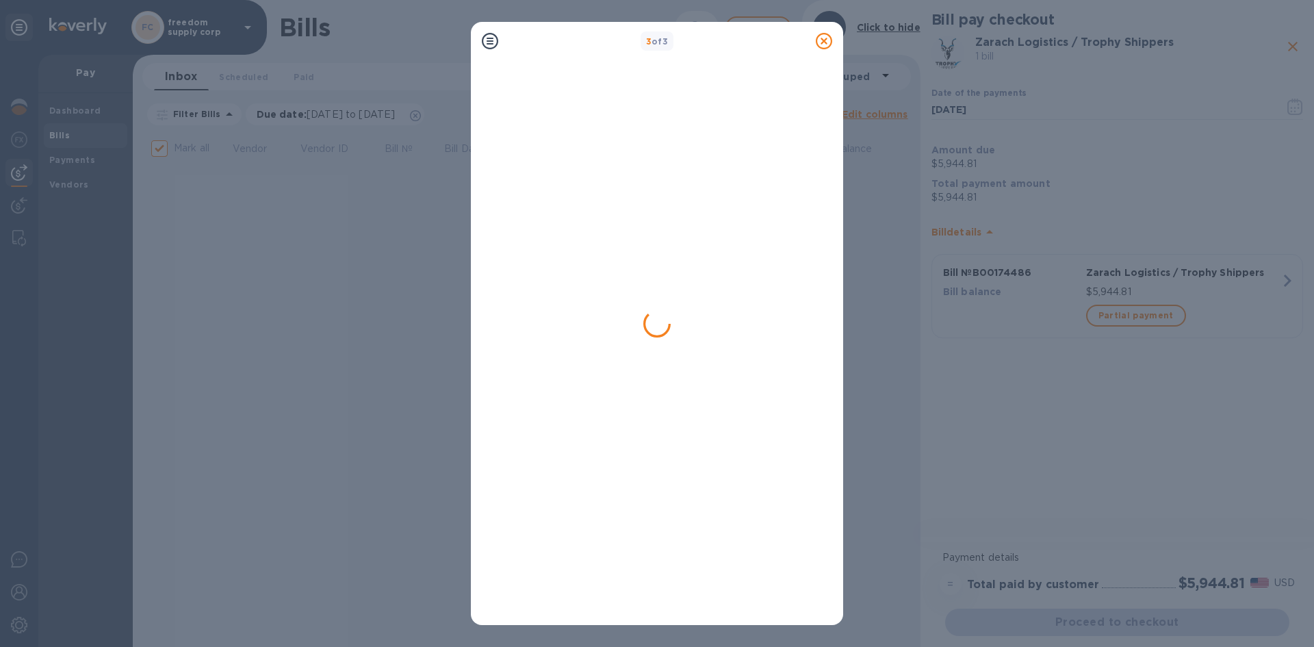
checkbox input "false"
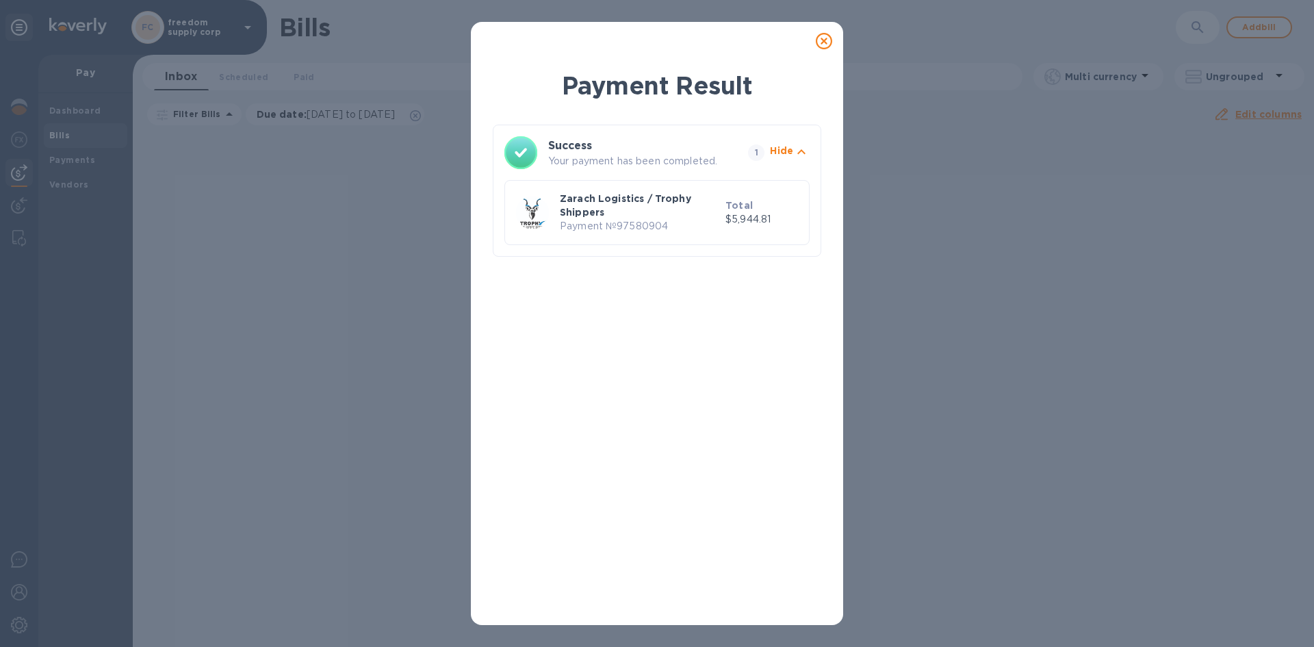
click at [827, 36] on icon at bounding box center [824, 41] width 16 height 16
